Goal: Task Accomplishment & Management: Manage account settings

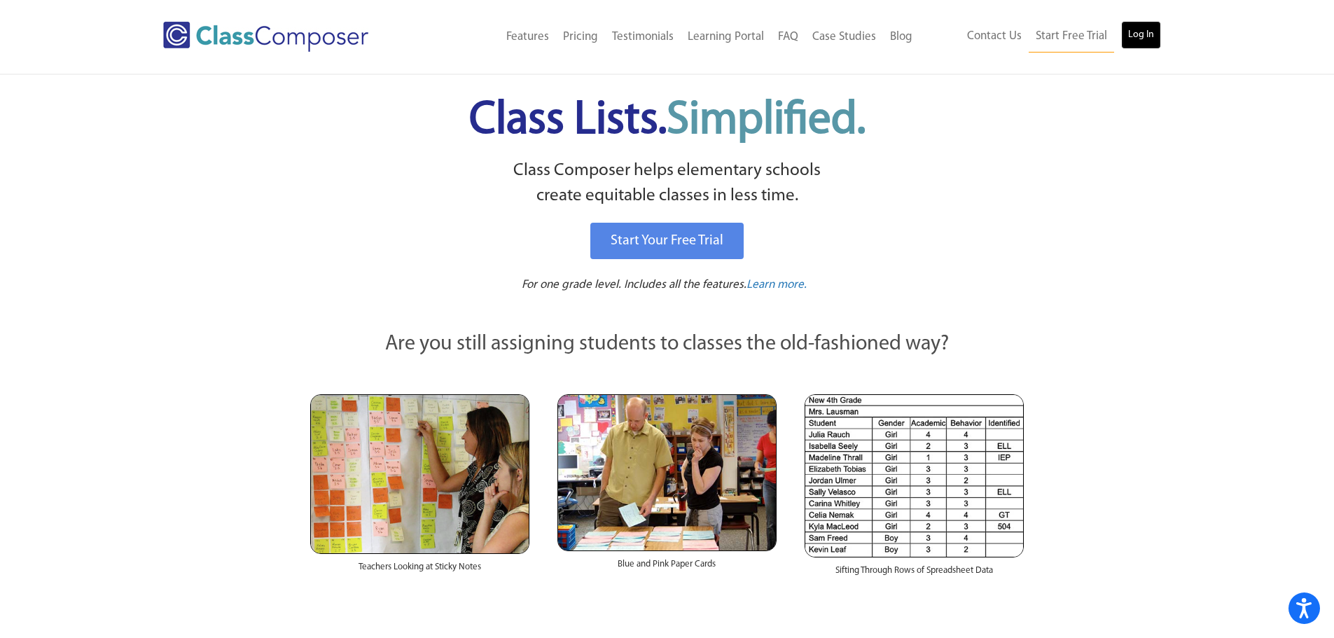
click at [1149, 40] on link "Log In" at bounding box center [1141, 35] width 40 height 28
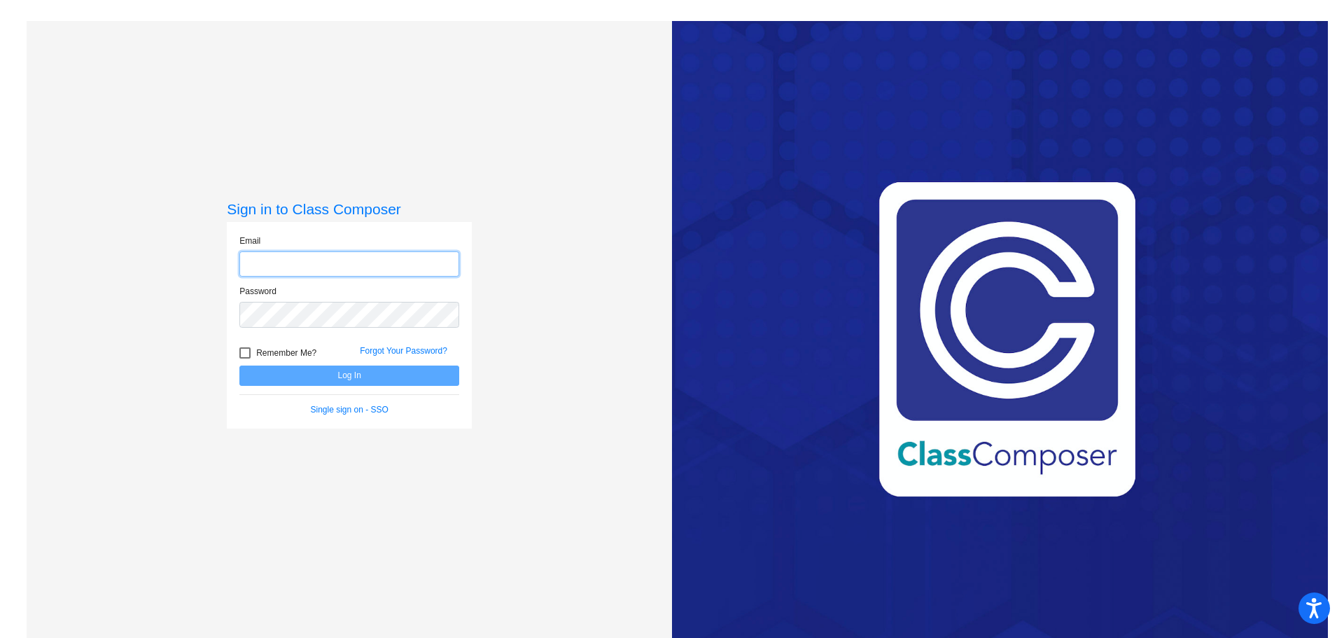
type input "[EMAIL_ADDRESS][DOMAIN_NAME]"
click at [379, 374] on button "Log In" at bounding box center [349, 375] width 220 height 20
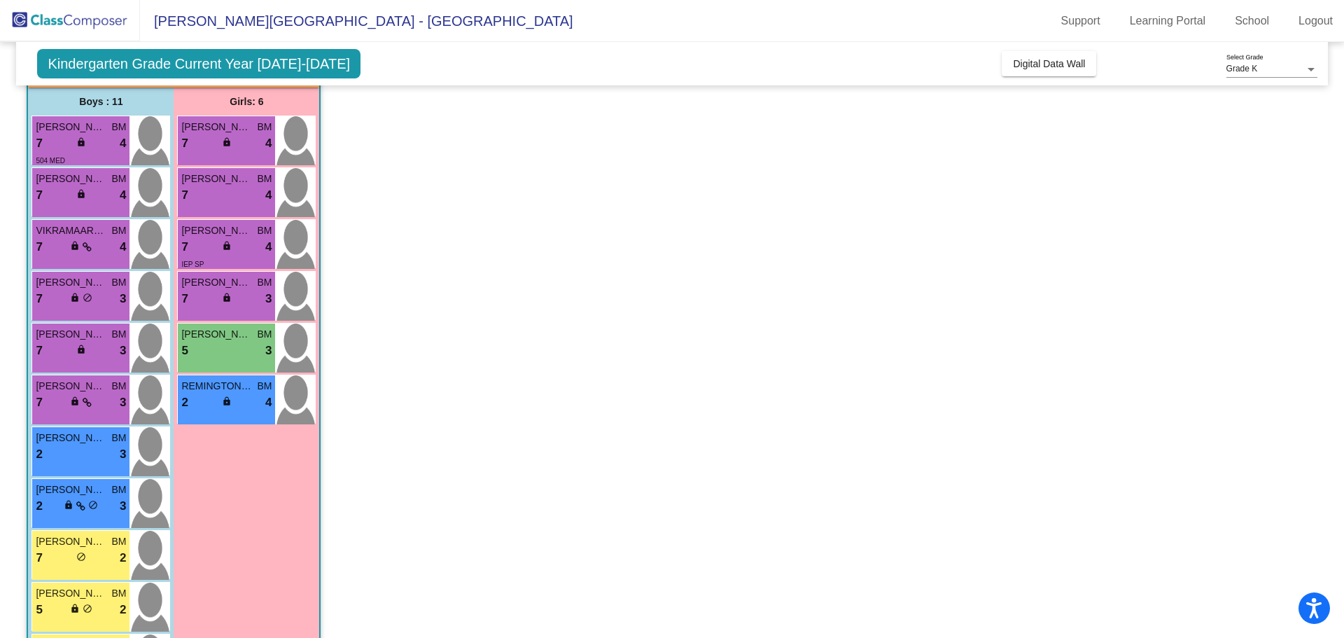
scroll to position [190, 0]
